Goal: Find specific page/section: Find specific page/section

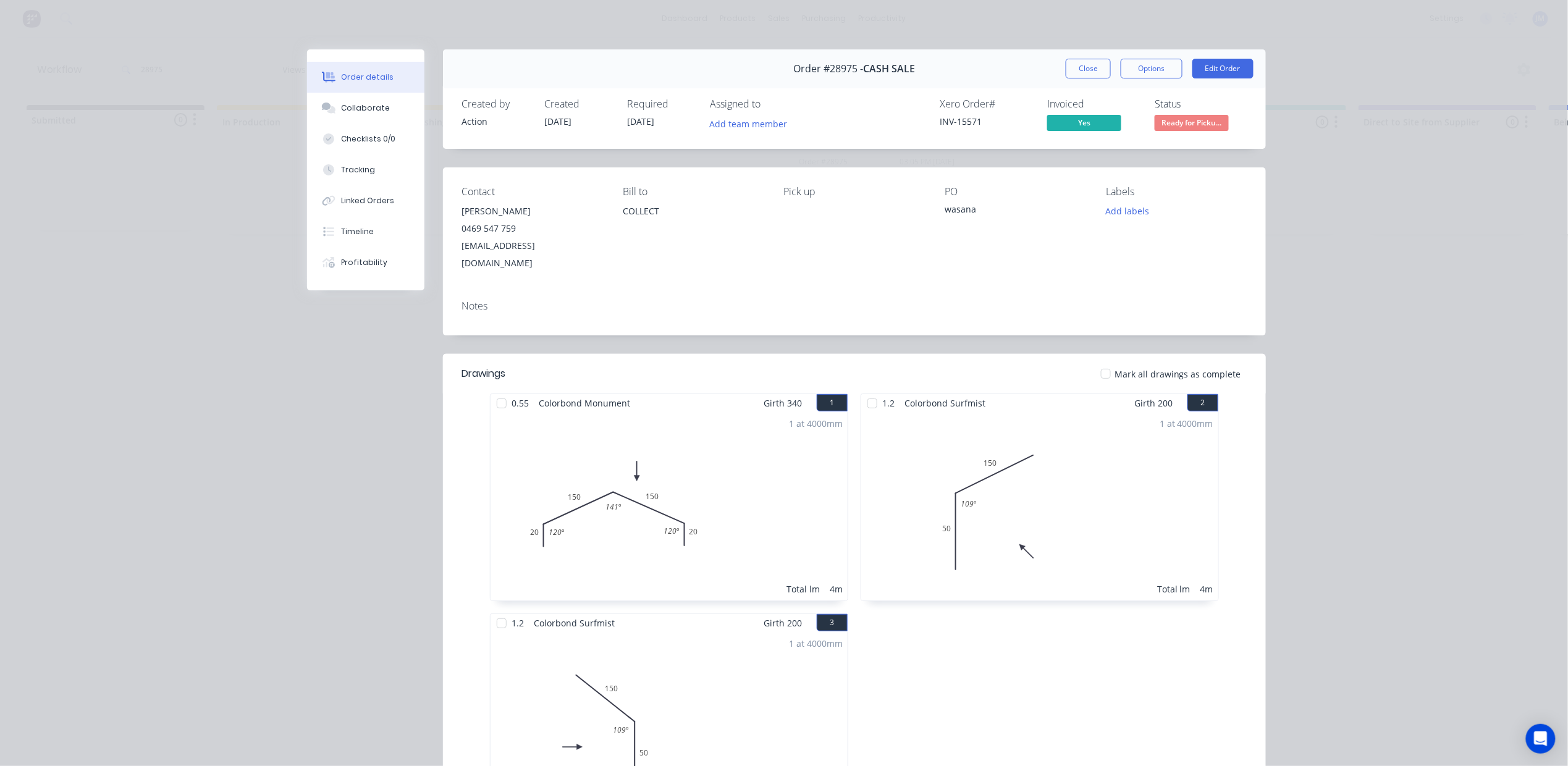
click at [1073, 56] on div "Order #28975 - CASH SALE Close Options Edit Order" at bounding box center [854, 68] width 823 height 39
click at [1075, 65] on button "Close" at bounding box center [1088, 68] width 45 height 20
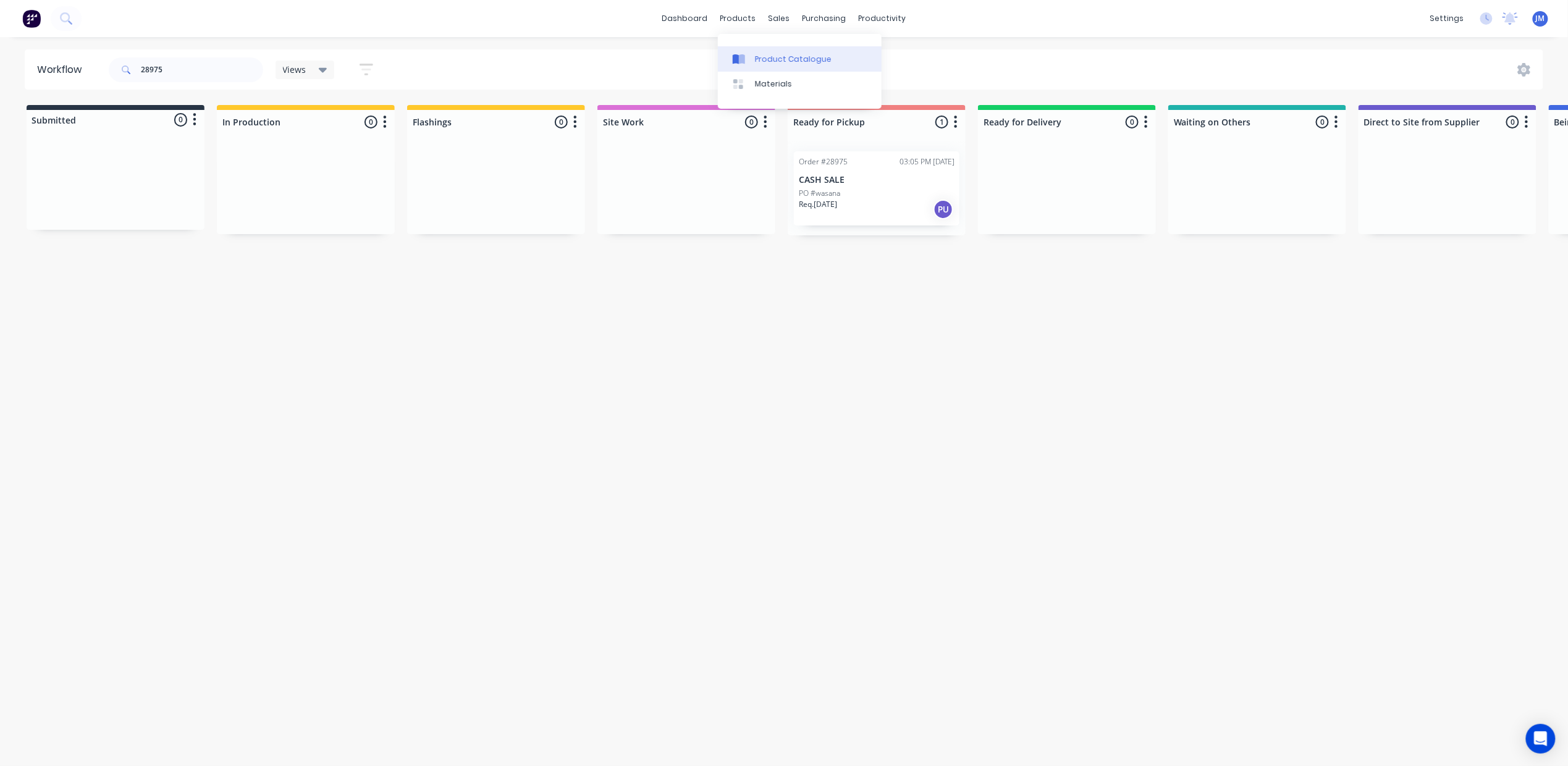
click at [760, 59] on div "Product Catalogue" at bounding box center [793, 59] width 76 height 11
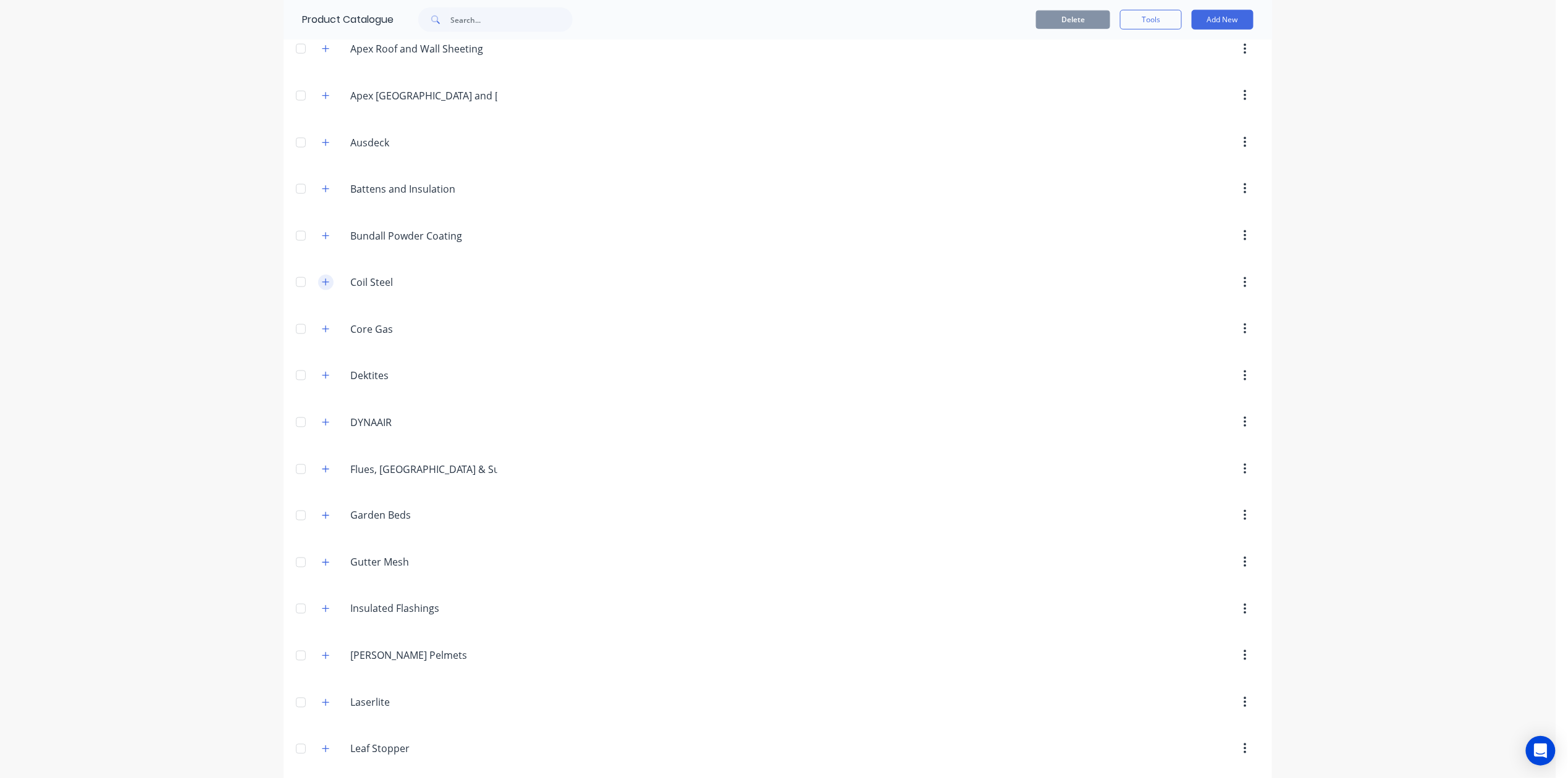
scroll to position [658, 0]
click at [324, 193] on button "button" at bounding box center [326, 188] width 15 height 15
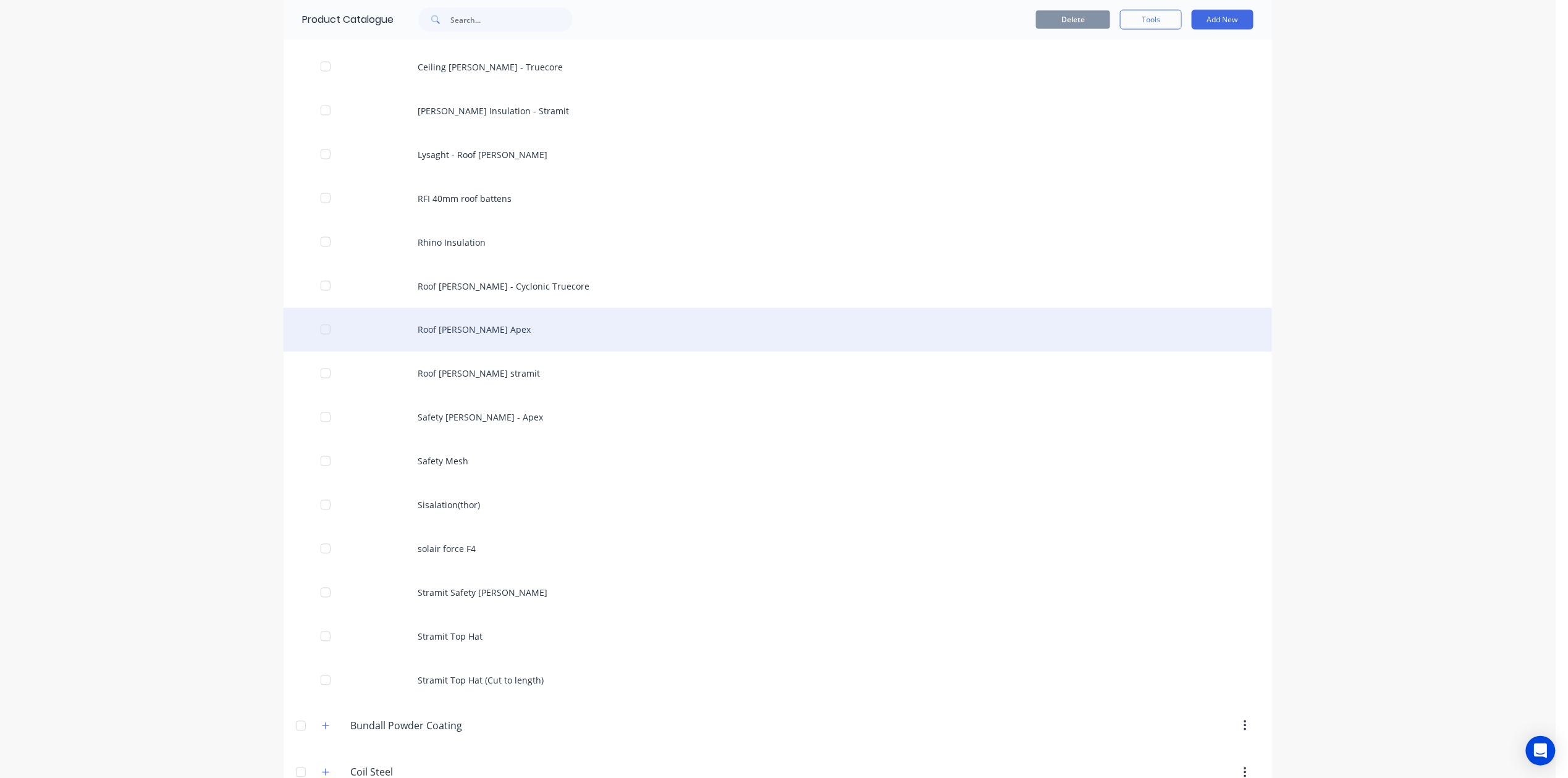
scroll to position [906, 0]
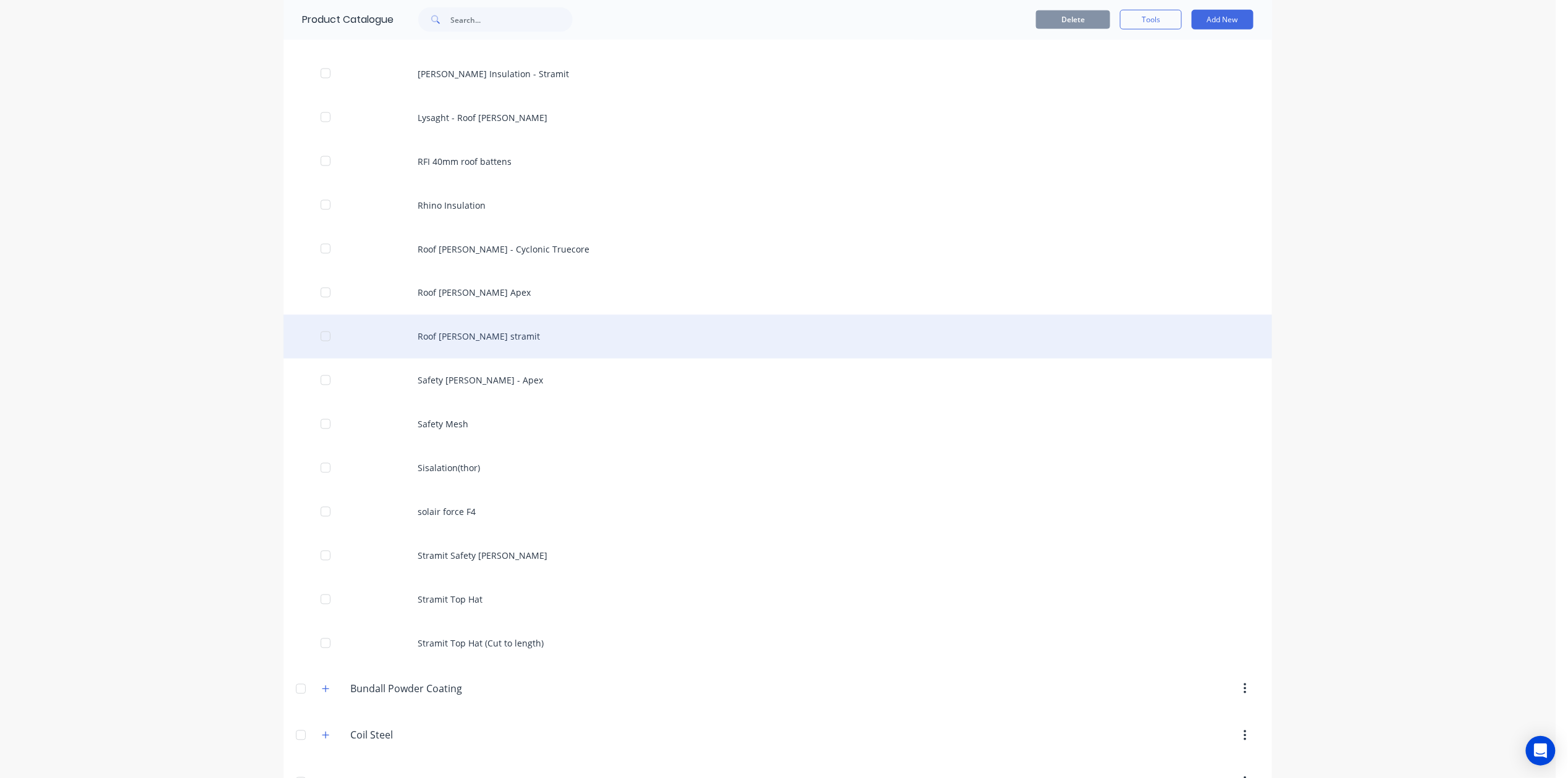
click at [572, 331] on div "Roof [PERSON_NAME] stramit" at bounding box center [778, 336] width 988 height 44
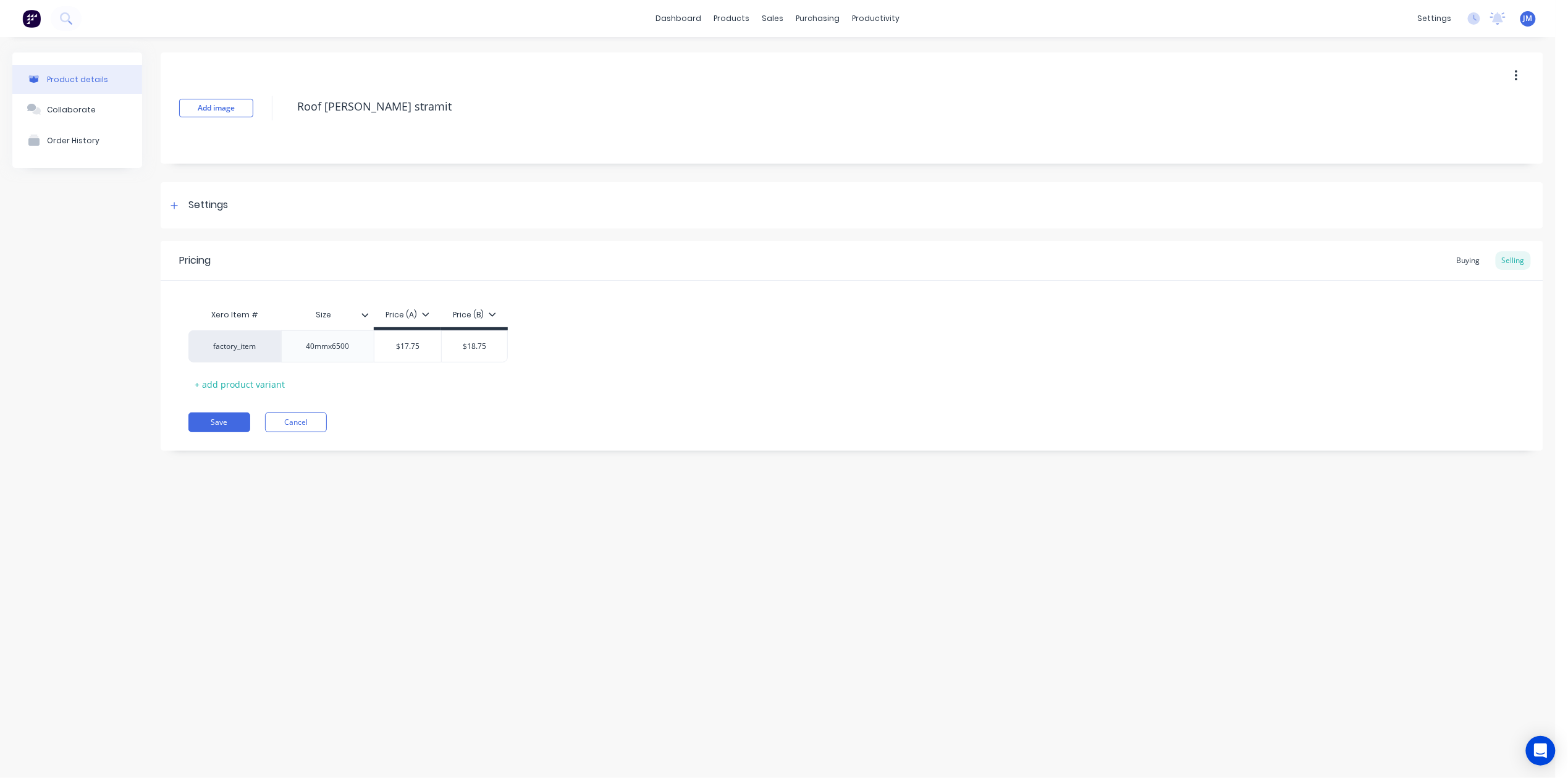
type textarea "x"
